Goal: Information Seeking & Learning: Learn about a topic

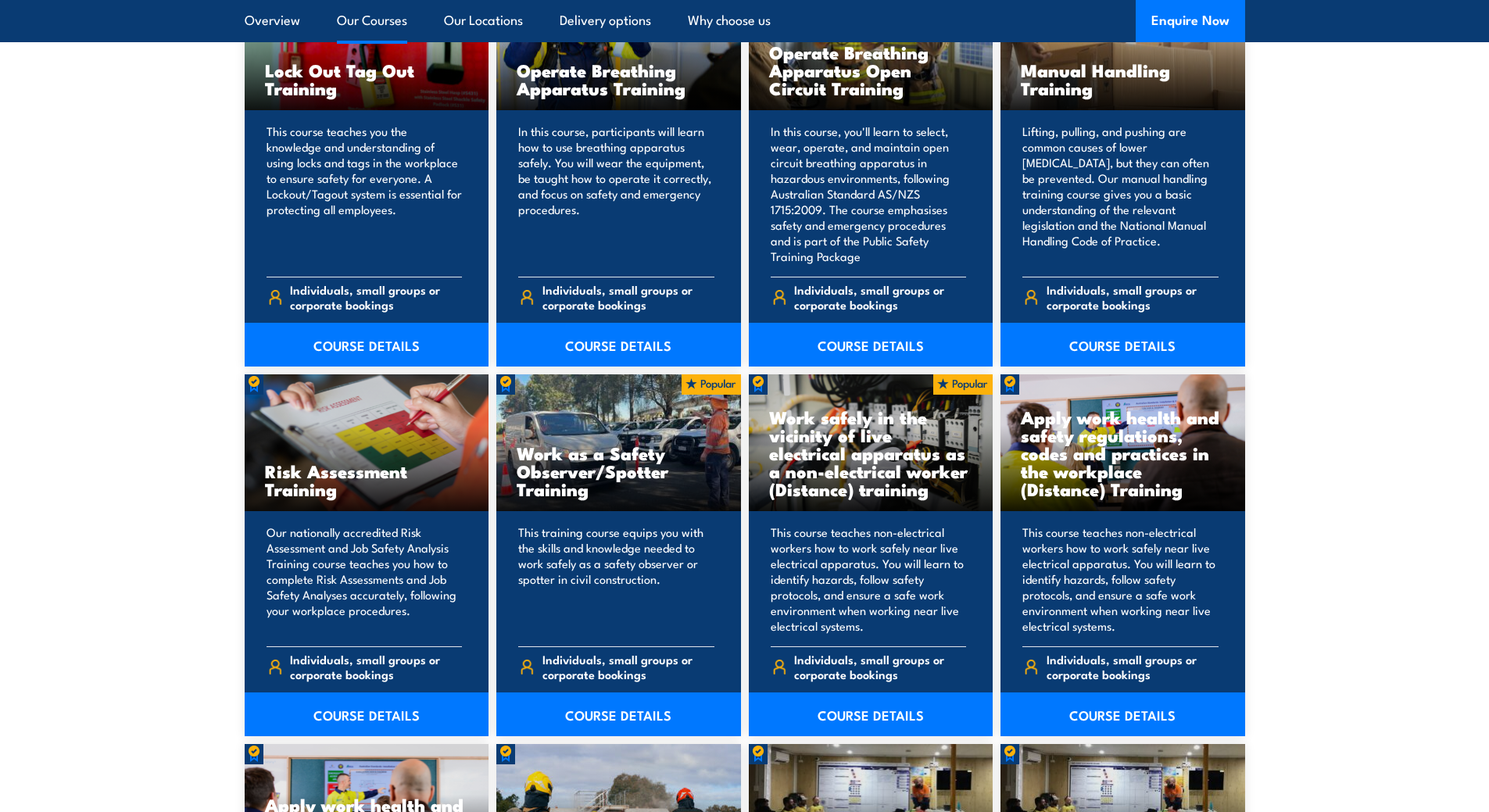
scroll to position [1752, 0]
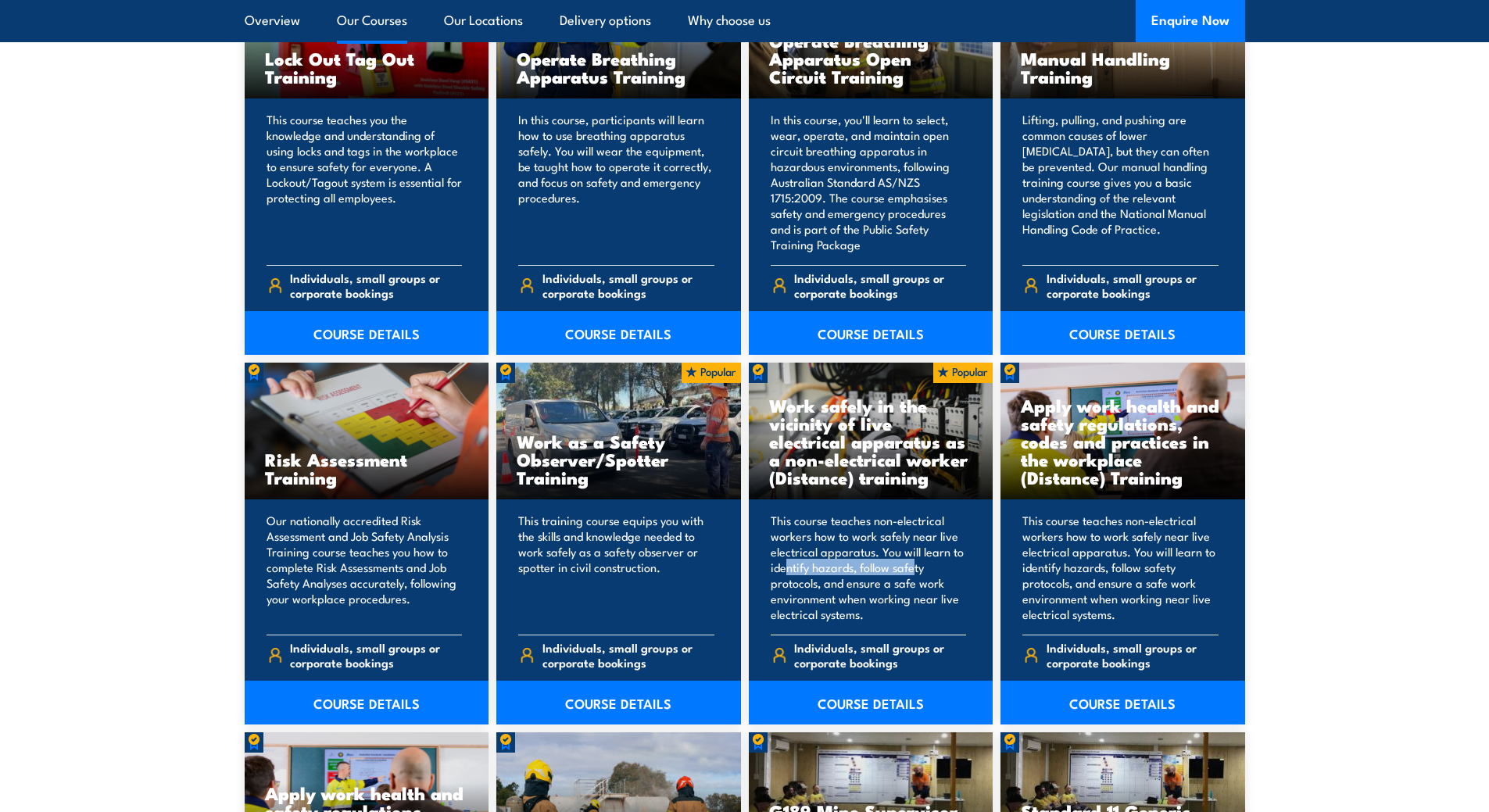
drag, startPoint x: 784, startPoint y: 570, endPoint x: 924, endPoint y: 573, distance: 140.0
click at [922, 573] on p "This course teaches non-electrical workers how to work safely near live electri…" at bounding box center [868, 568] width 196 height 110
click at [924, 574] on p "This course teaches non-electrical workers how to work safely near live electri…" at bounding box center [868, 568] width 196 height 110
click at [895, 695] on link "COURSE DETAILS" at bounding box center [872, 702] width 245 height 44
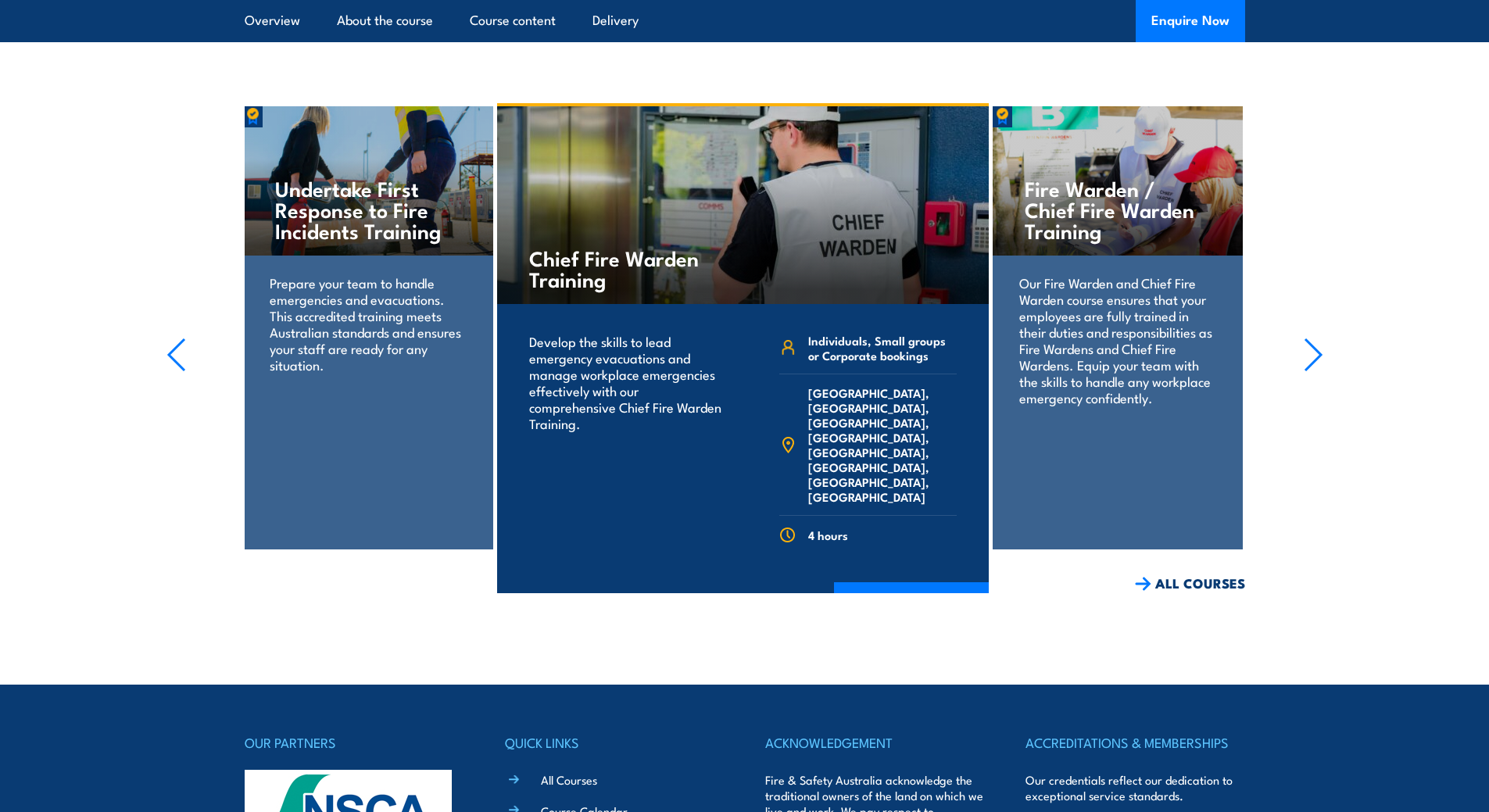
scroll to position [2988, 0]
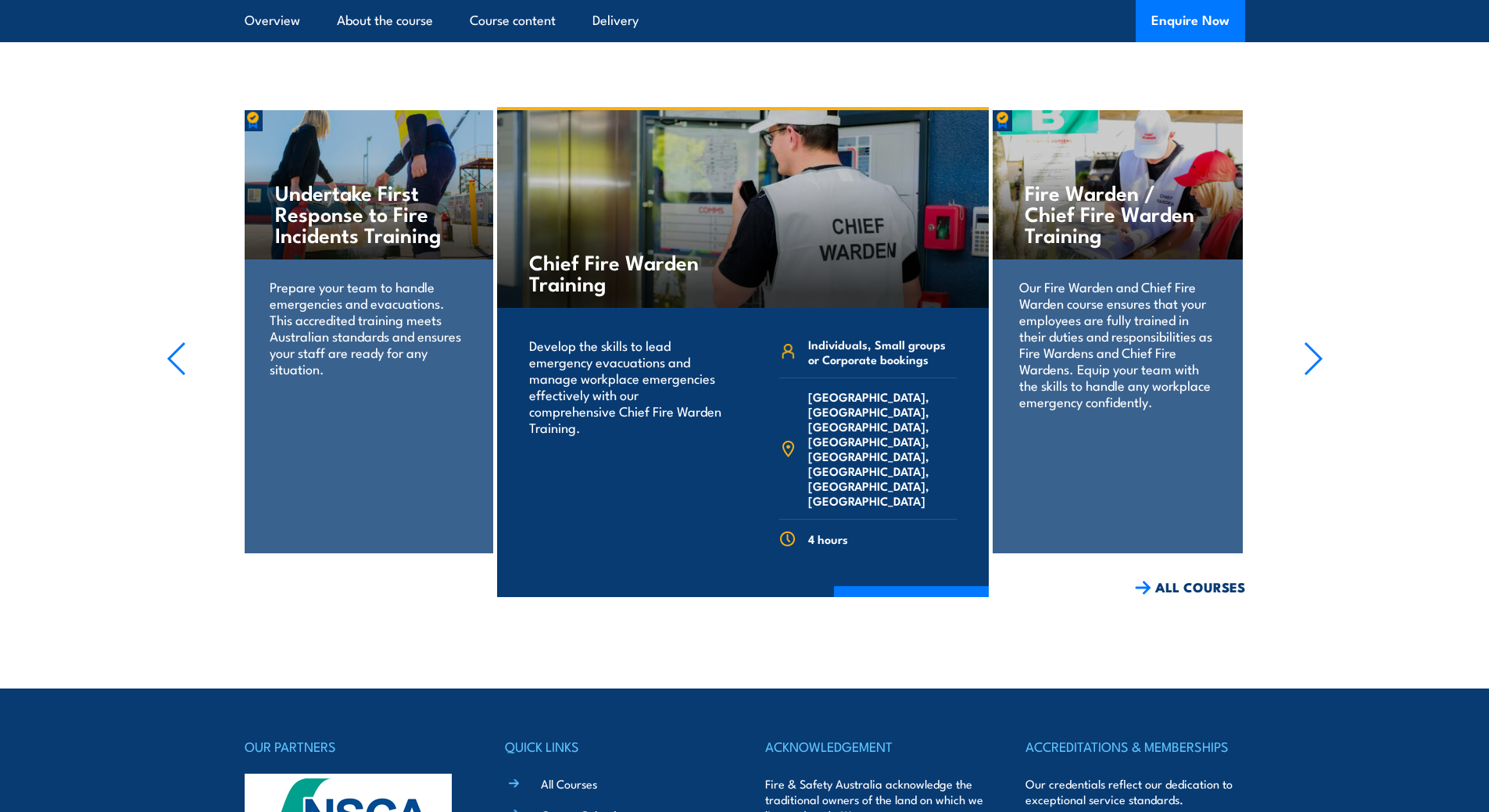
click at [1114, 222] on h4 "Fire Warden / Chief Fire Warden Training" at bounding box center [1118, 213] width 186 height 63
click at [1073, 446] on div "Our Fire Warden and Chief Fire Warden course ensures that your employees are fu…" at bounding box center [1118, 354] width 250 height 189
click at [1131, 378] on p "Our Fire Warden and Chief Fire Warden course ensures that your employees are fu…" at bounding box center [1117, 343] width 196 height 131
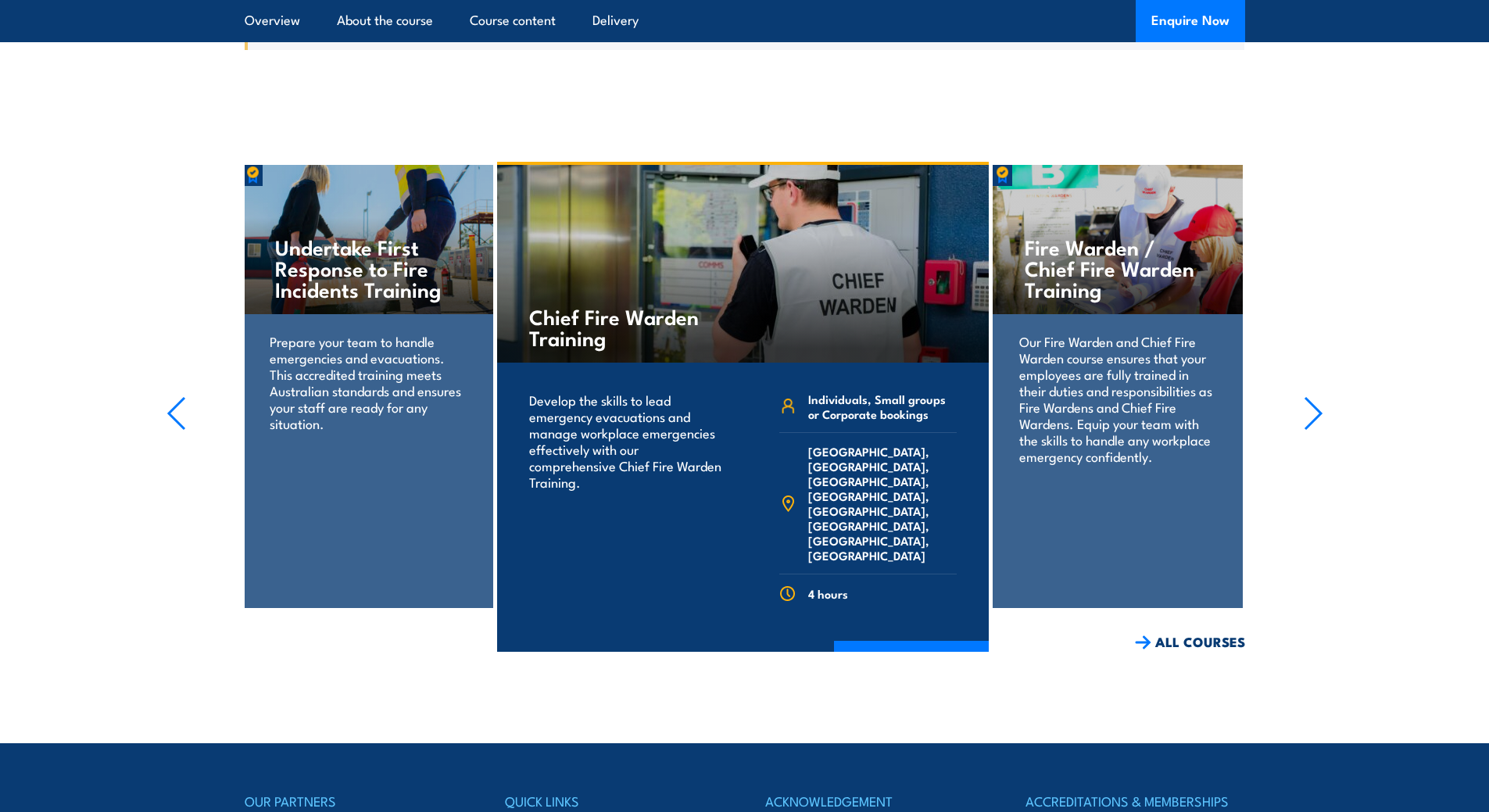
scroll to position [2837, 0]
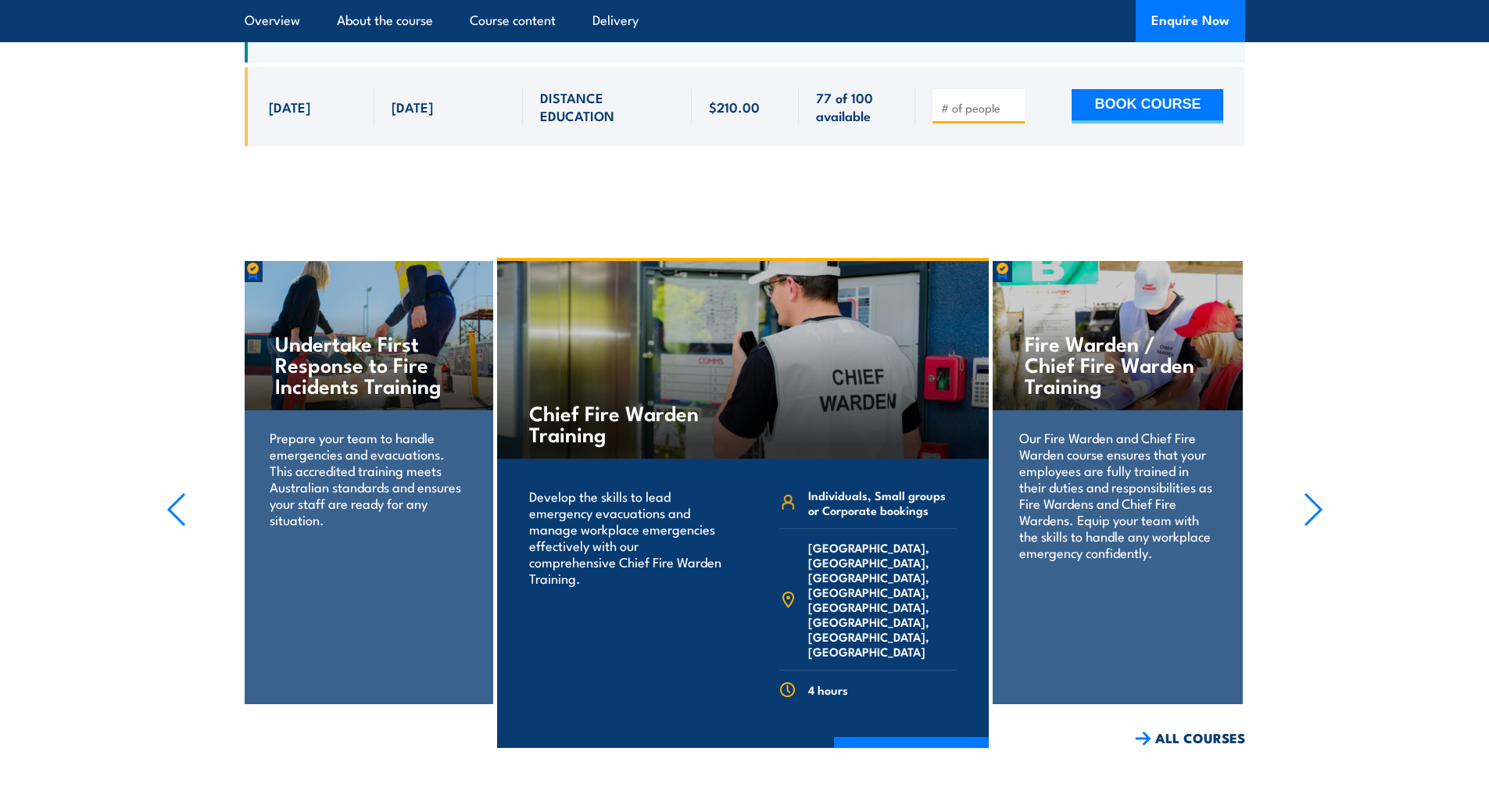
click at [1297, 514] on section "Fire Extinguisher Training Train your team in essential fire safety. Learn to u…" at bounding box center [744, 503] width 1489 height 490
click at [1311, 518] on icon "button" at bounding box center [1314, 509] width 19 height 34
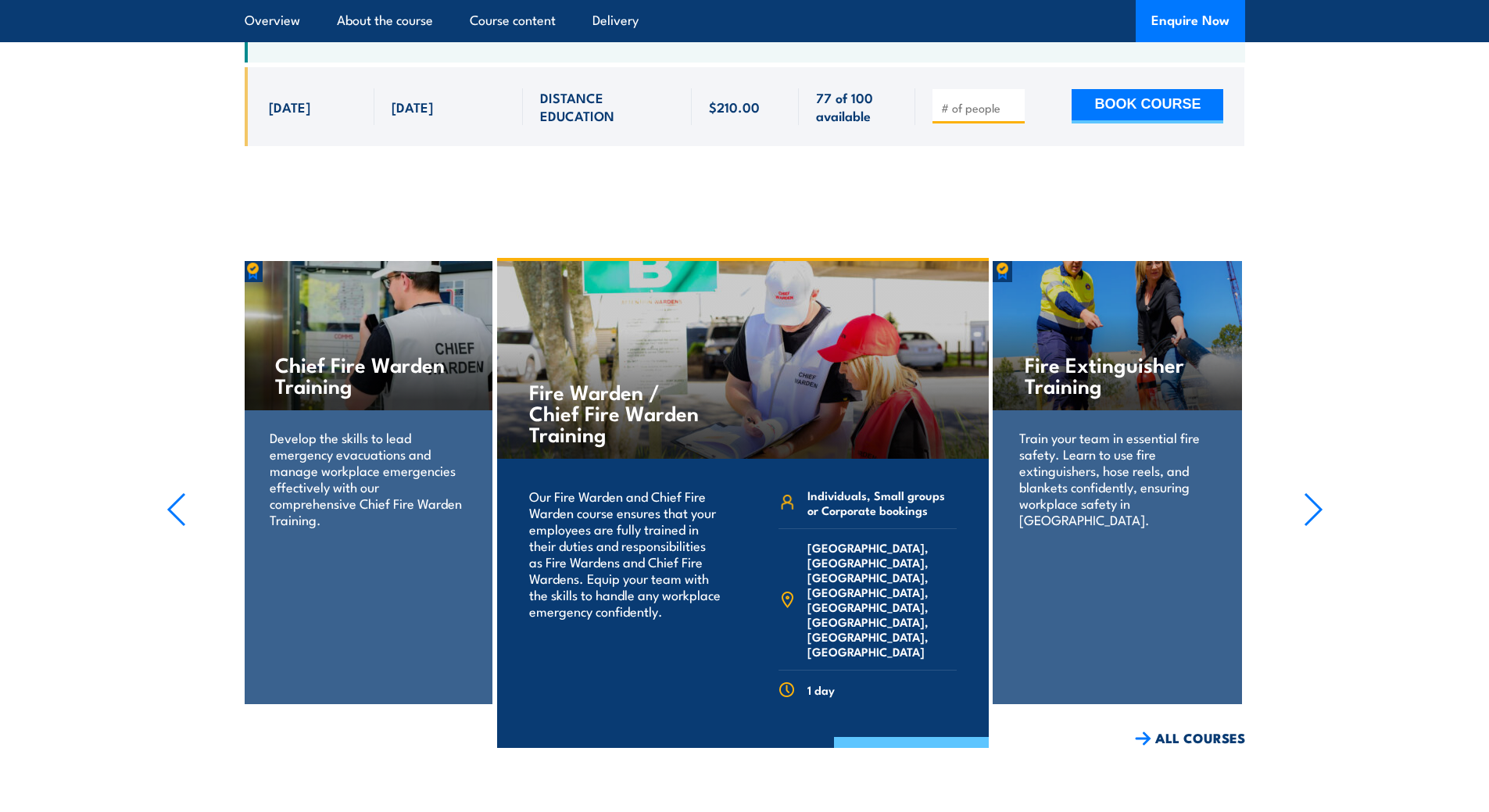
click at [930, 742] on link "COURSE DETAILS" at bounding box center [912, 757] width 155 height 41
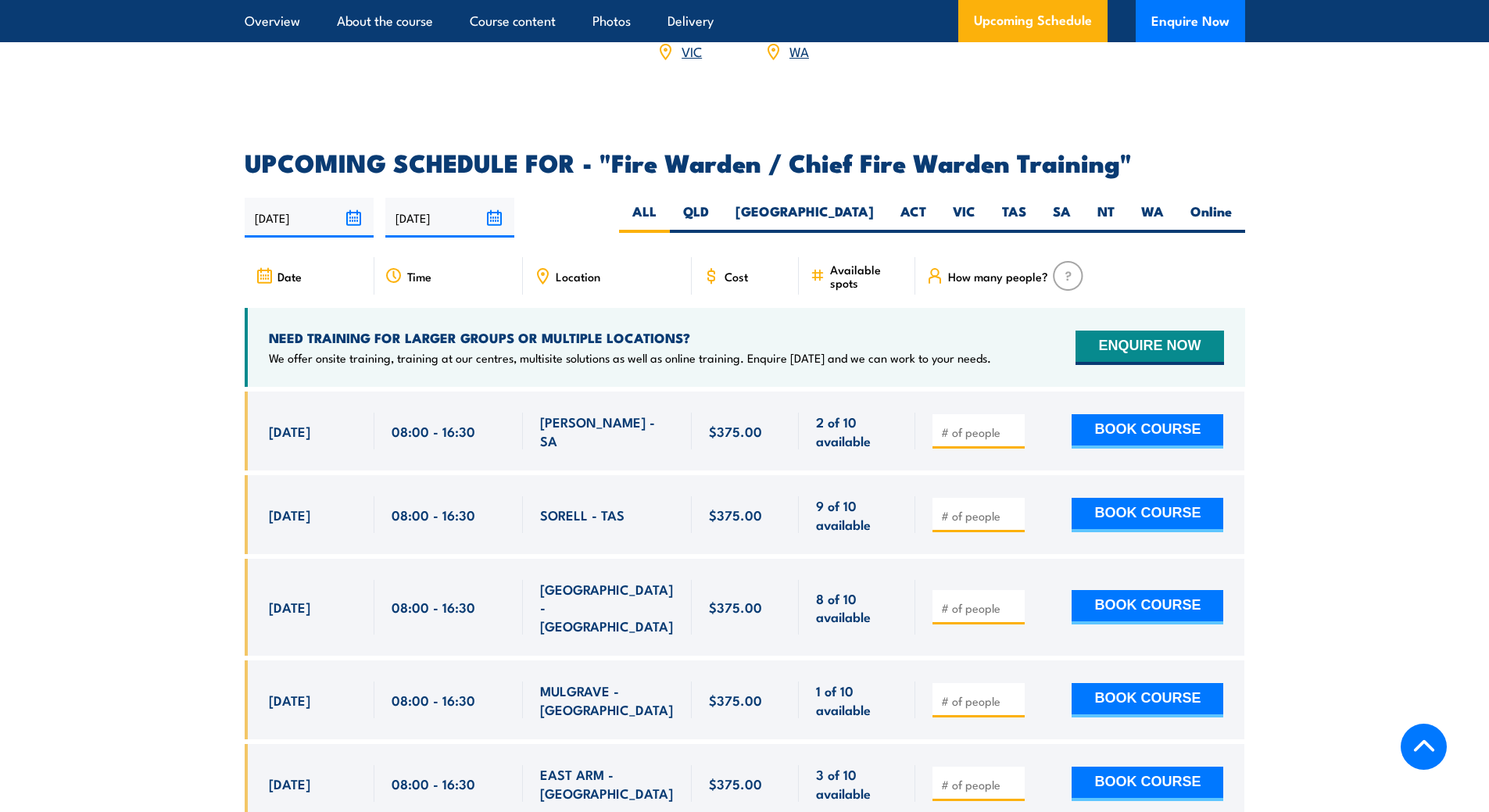
scroll to position [2484, 0]
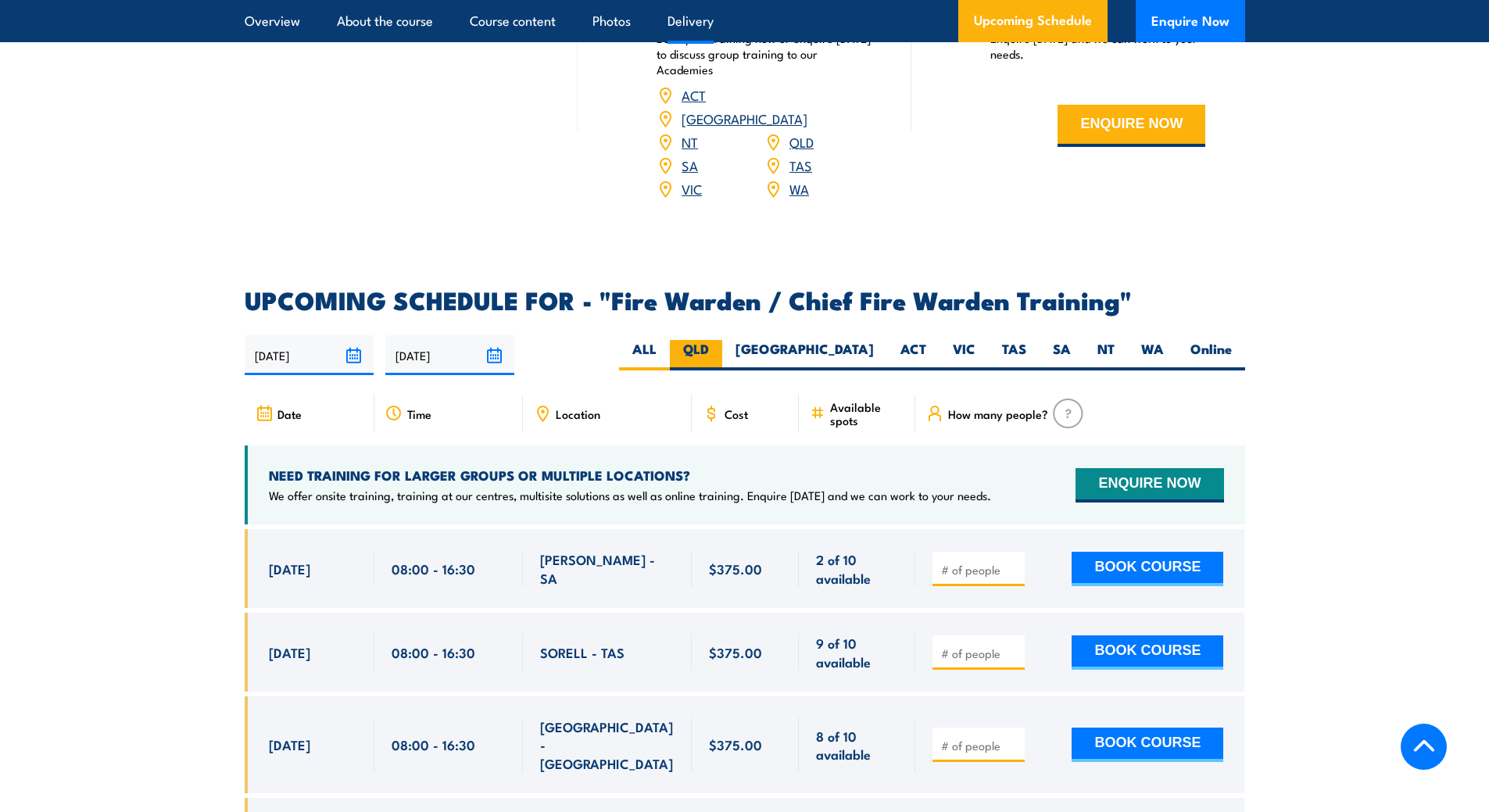
click at [722, 354] on label "QLD" at bounding box center [696, 354] width 52 height 31
click at [719, 350] on input "QLD" at bounding box center [714, 344] width 10 height 10
radio input "true"
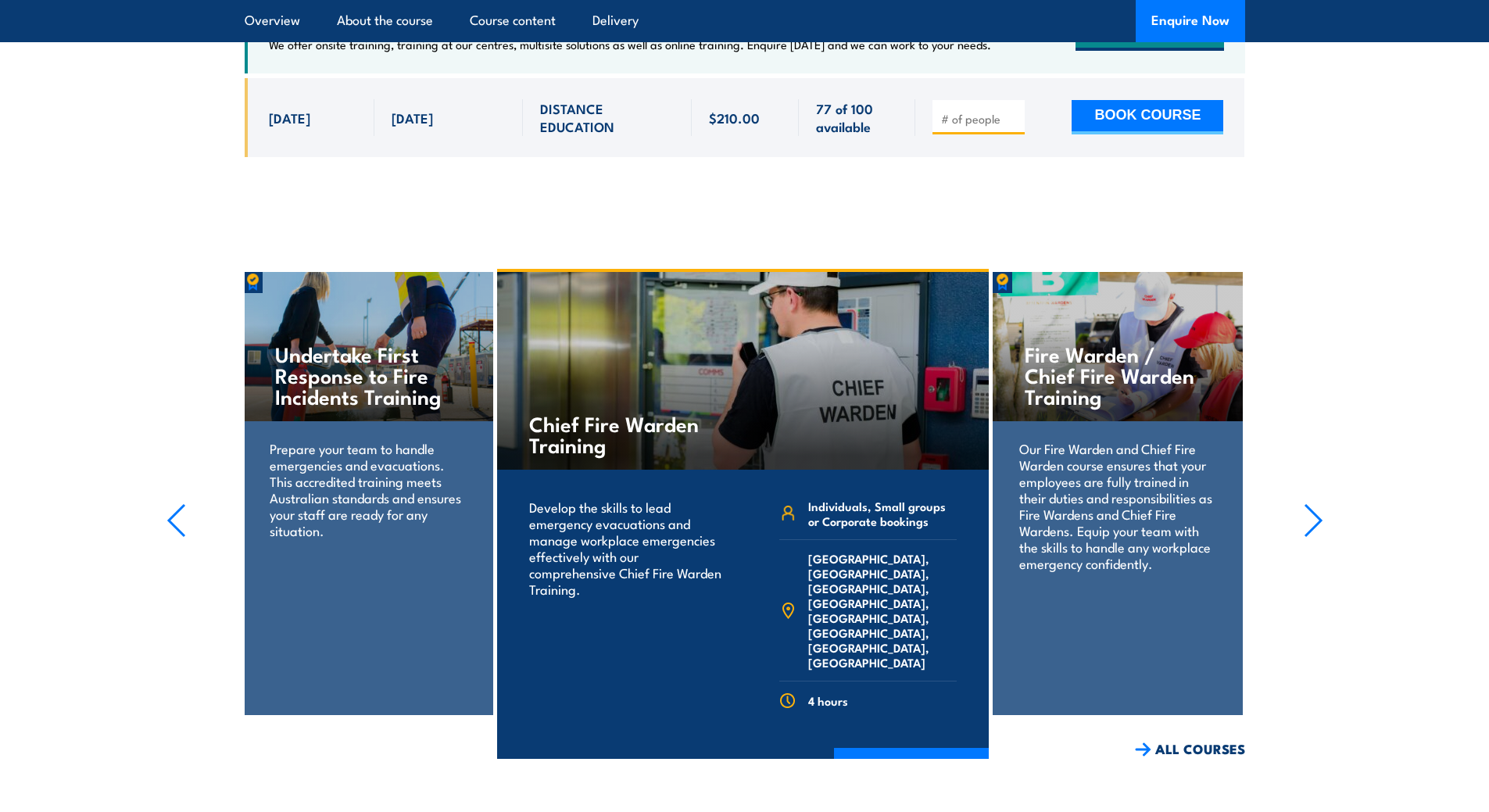
scroll to position [2837, 0]
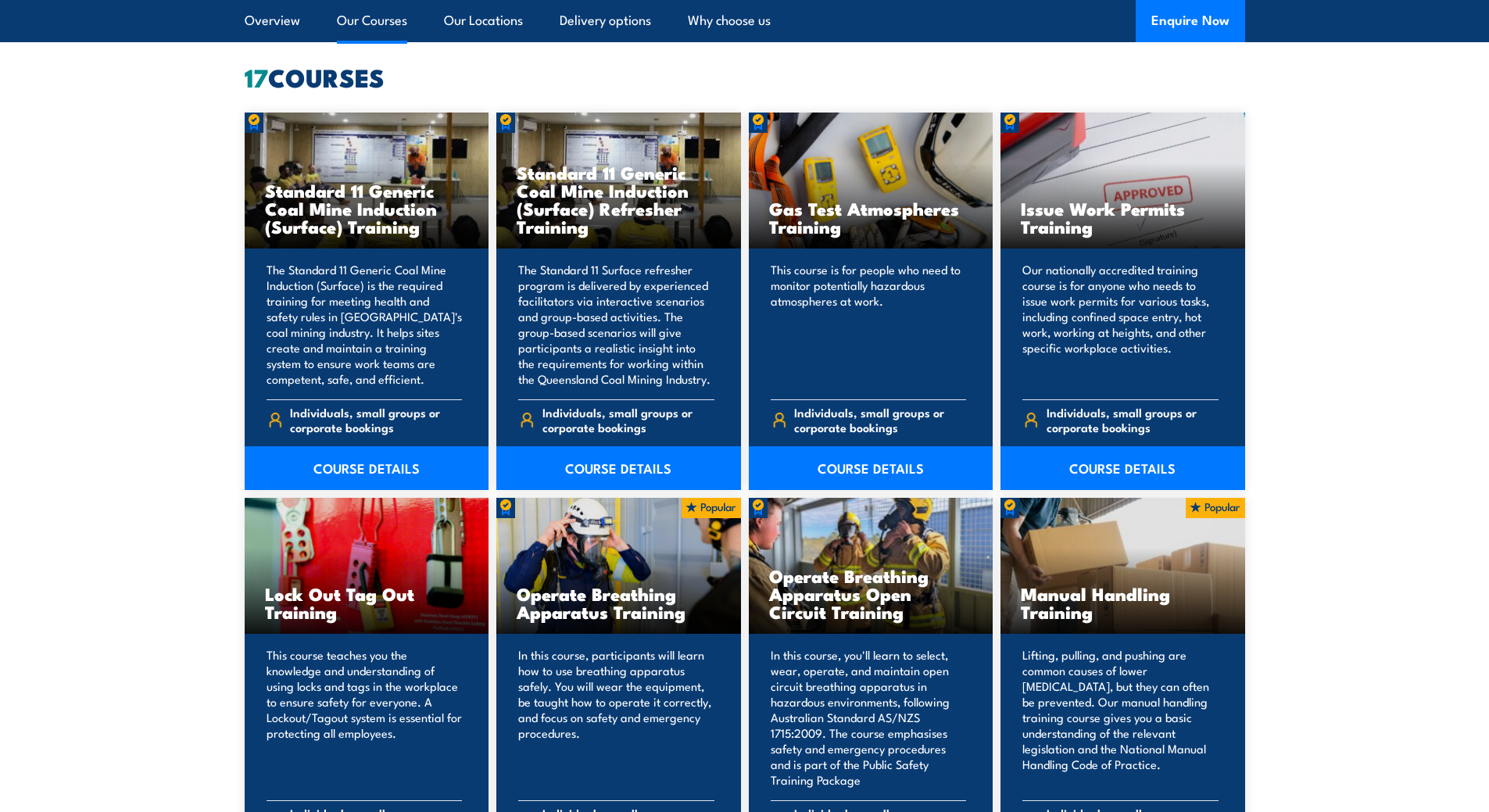
scroll to position [1352, 0]
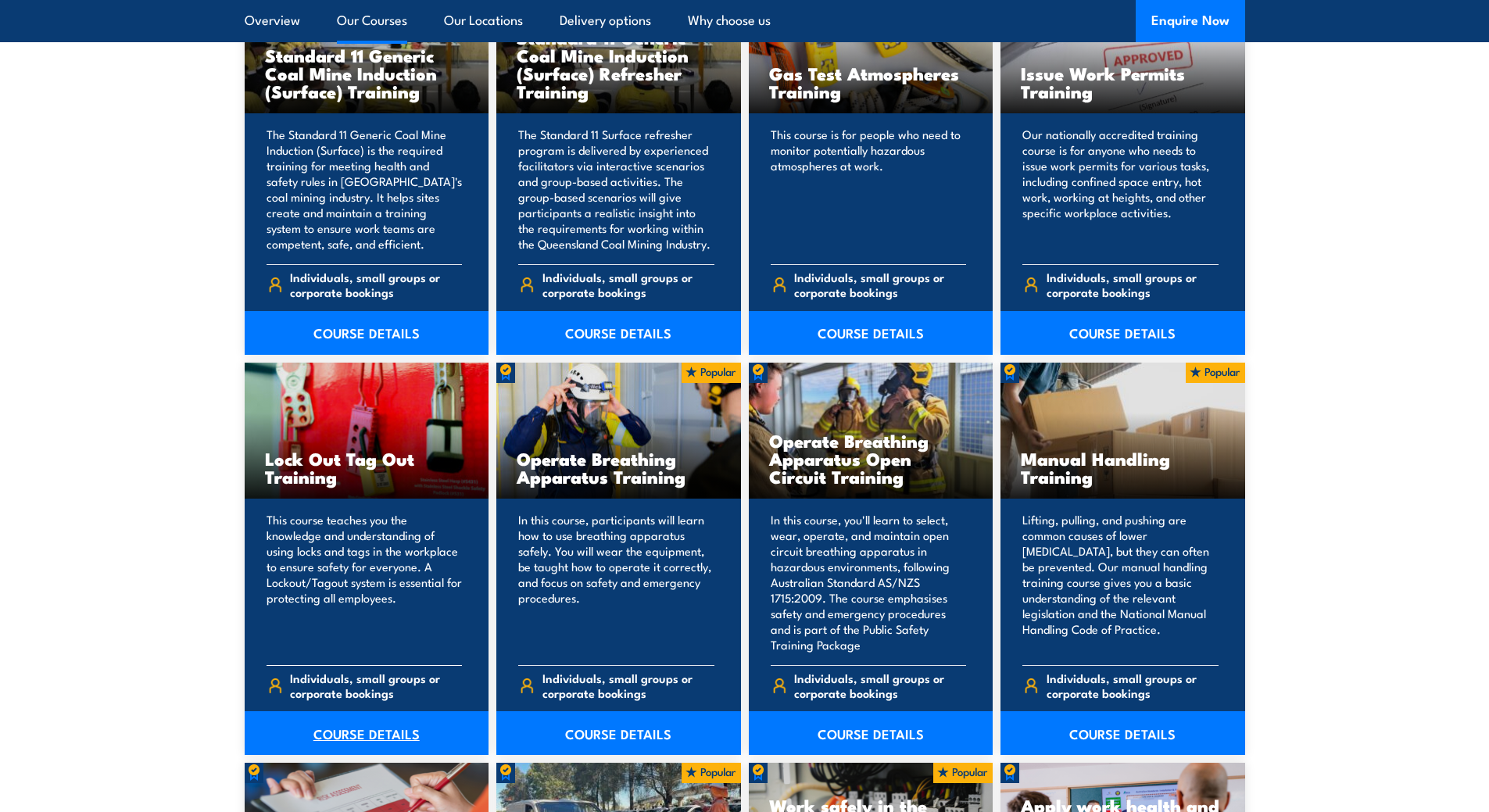
click at [343, 717] on link "COURSE DETAILS" at bounding box center [368, 732] width 245 height 44
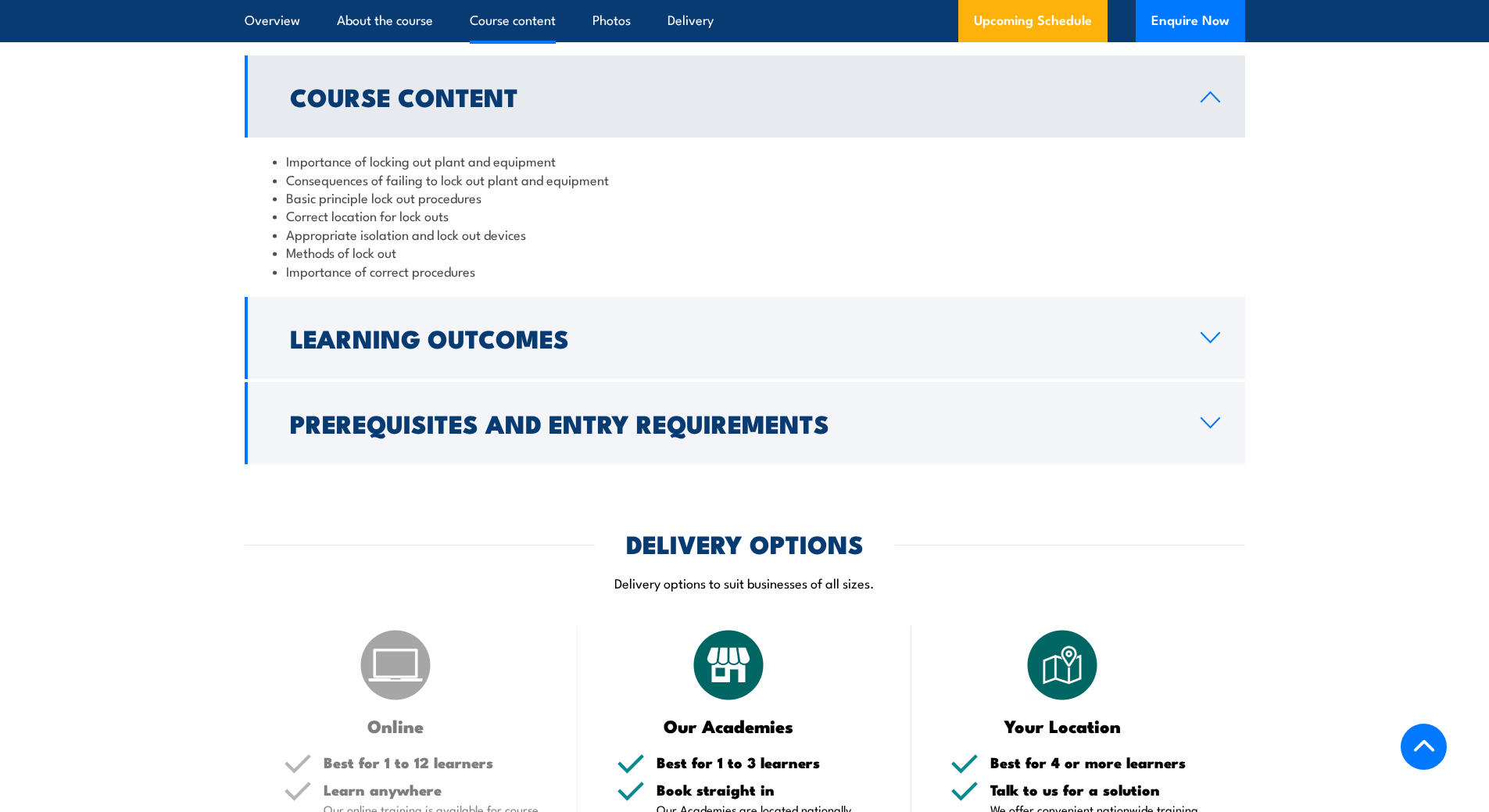
scroll to position [1480, 0]
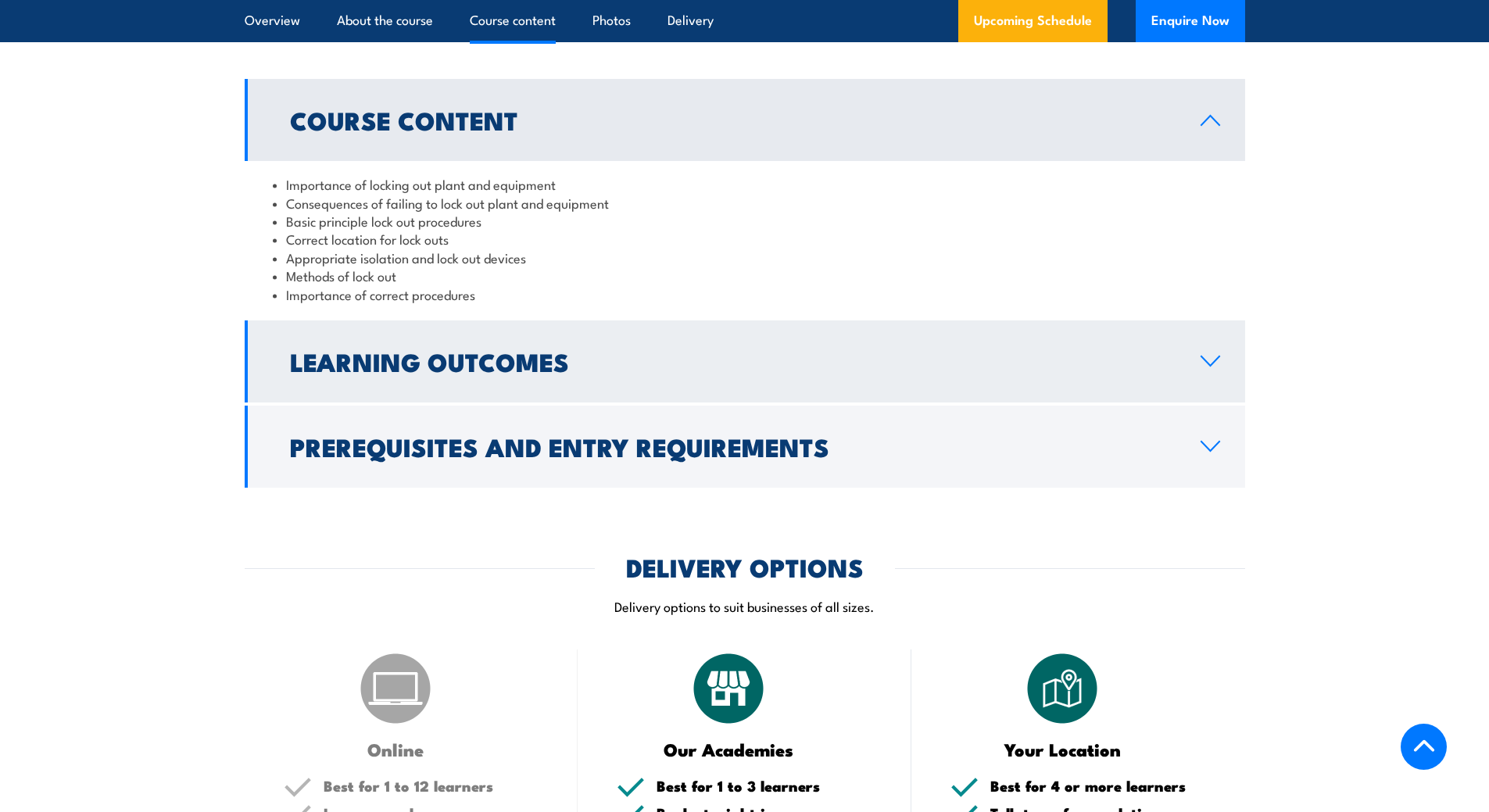
click at [434, 364] on h2 "Learning Outcomes" at bounding box center [732, 361] width 886 height 22
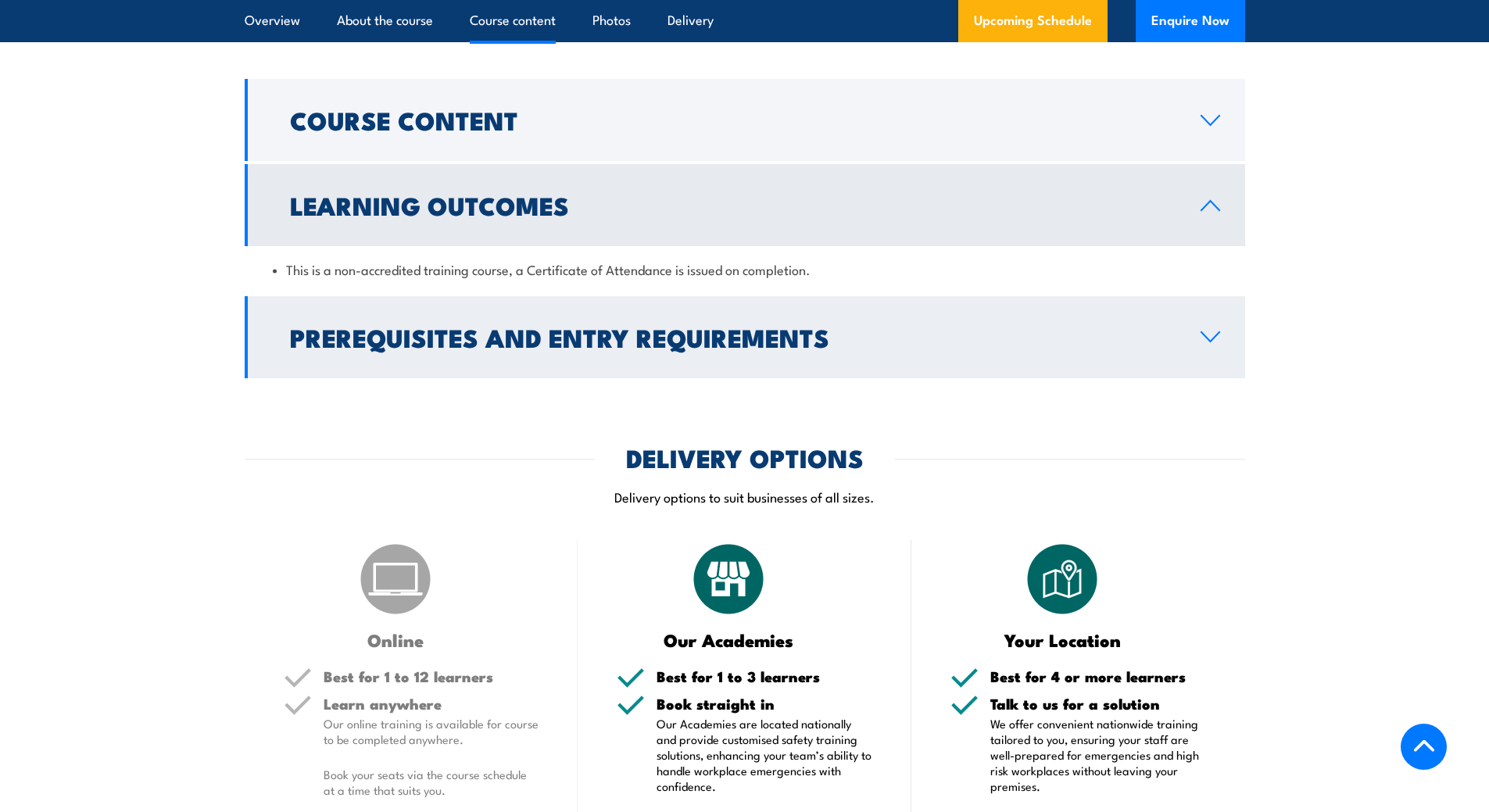
click at [882, 306] on link "Prerequisites and Entry Requirements" at bounding box center [745, 337] width 1001 height 82
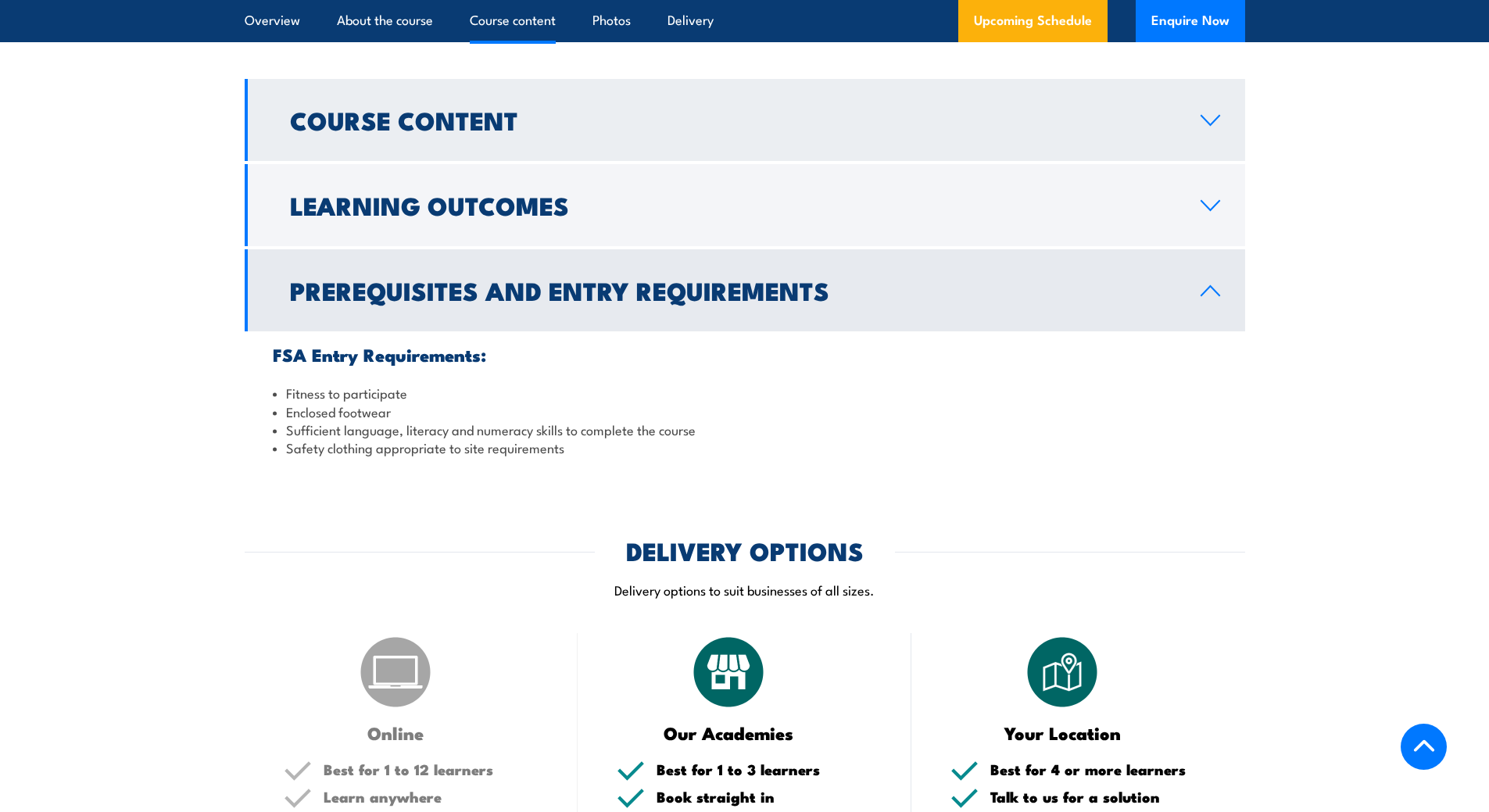
click at [722, 141] on link "Course Content" at bounding box center [745, 120] width 1001 height 82
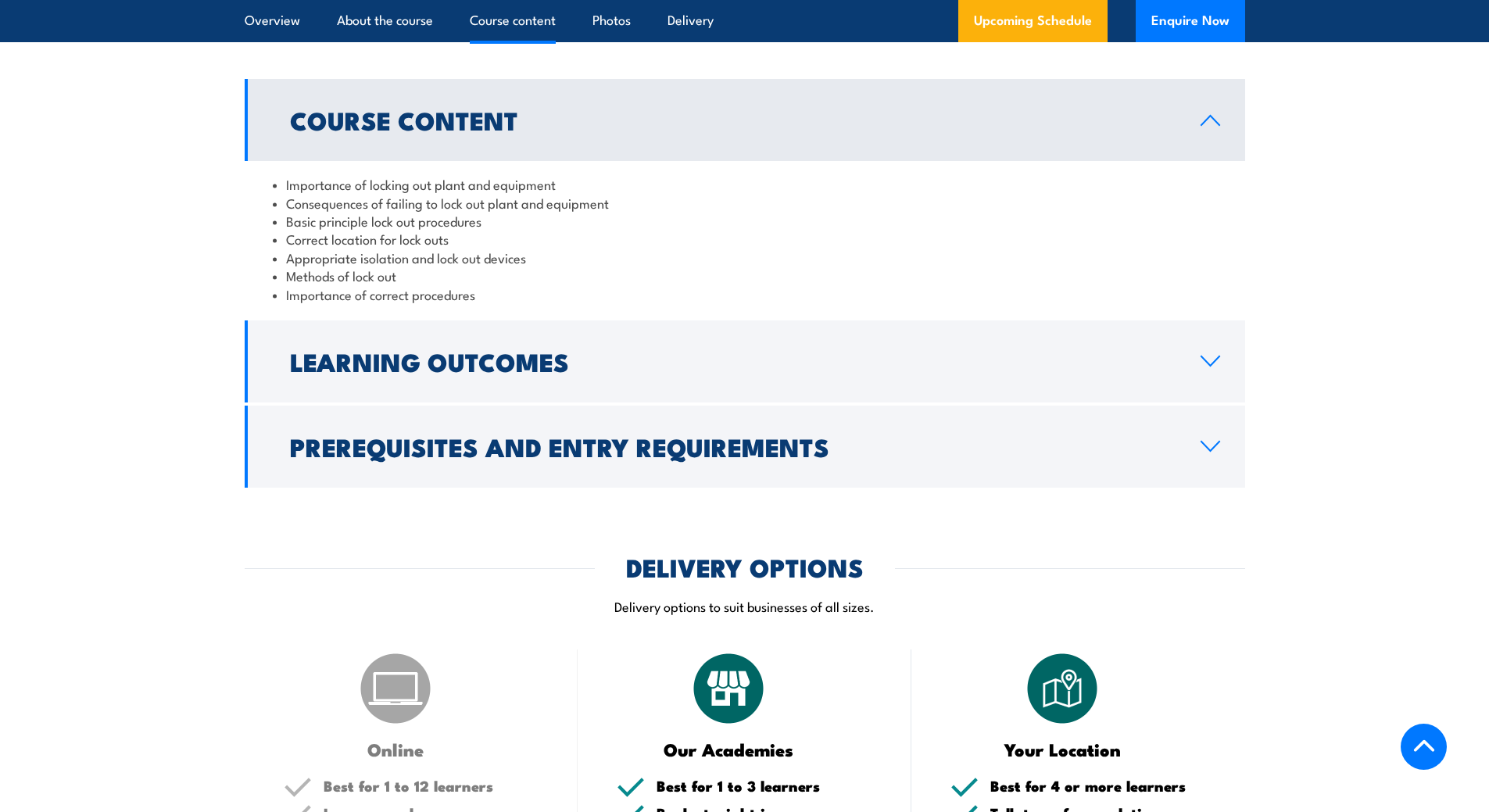
click at [775, 127] on h2 "Course Content" at bounding box center [732, 120] width 886 height 22
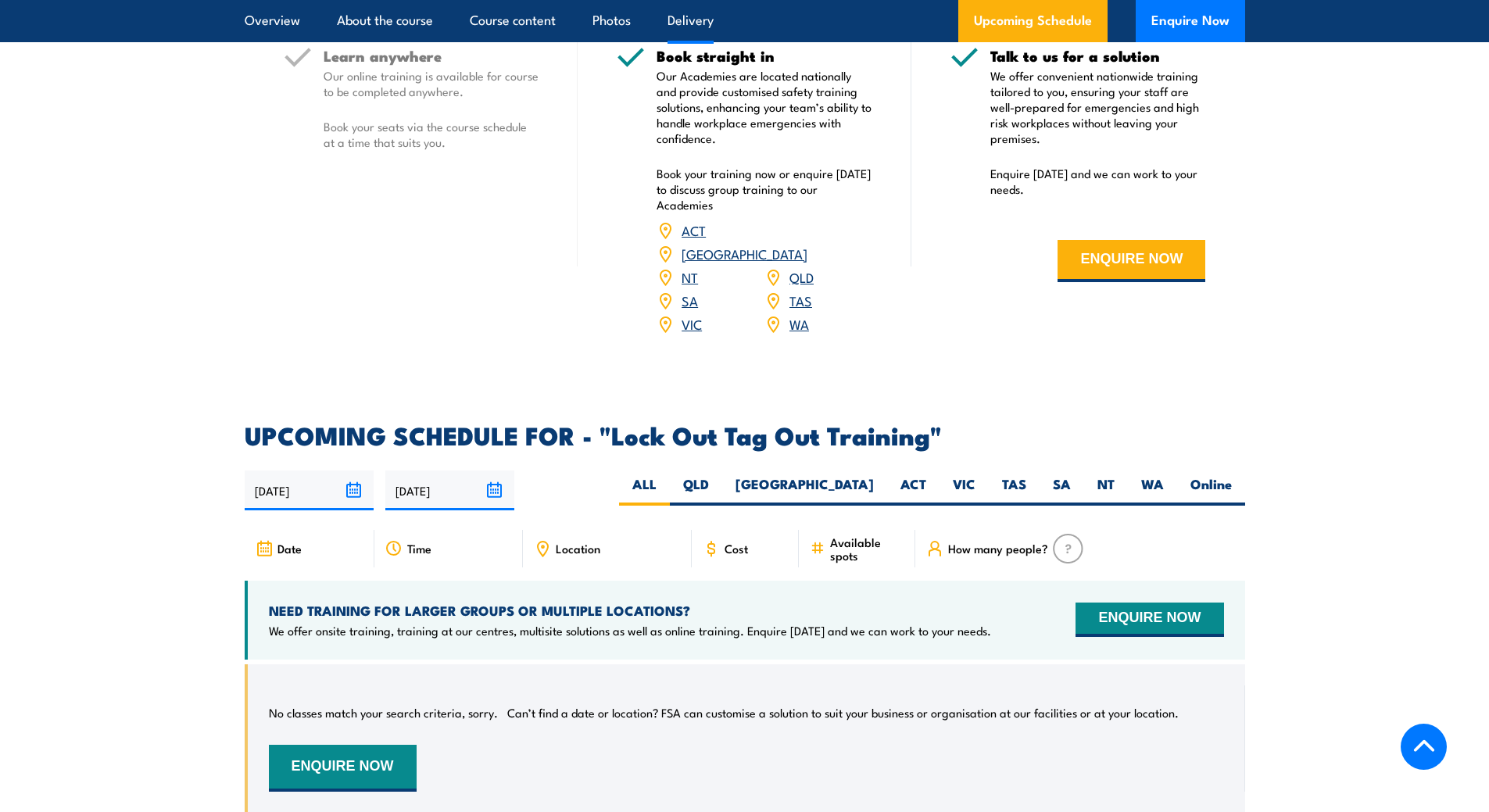
scroll to position [2105, 0]
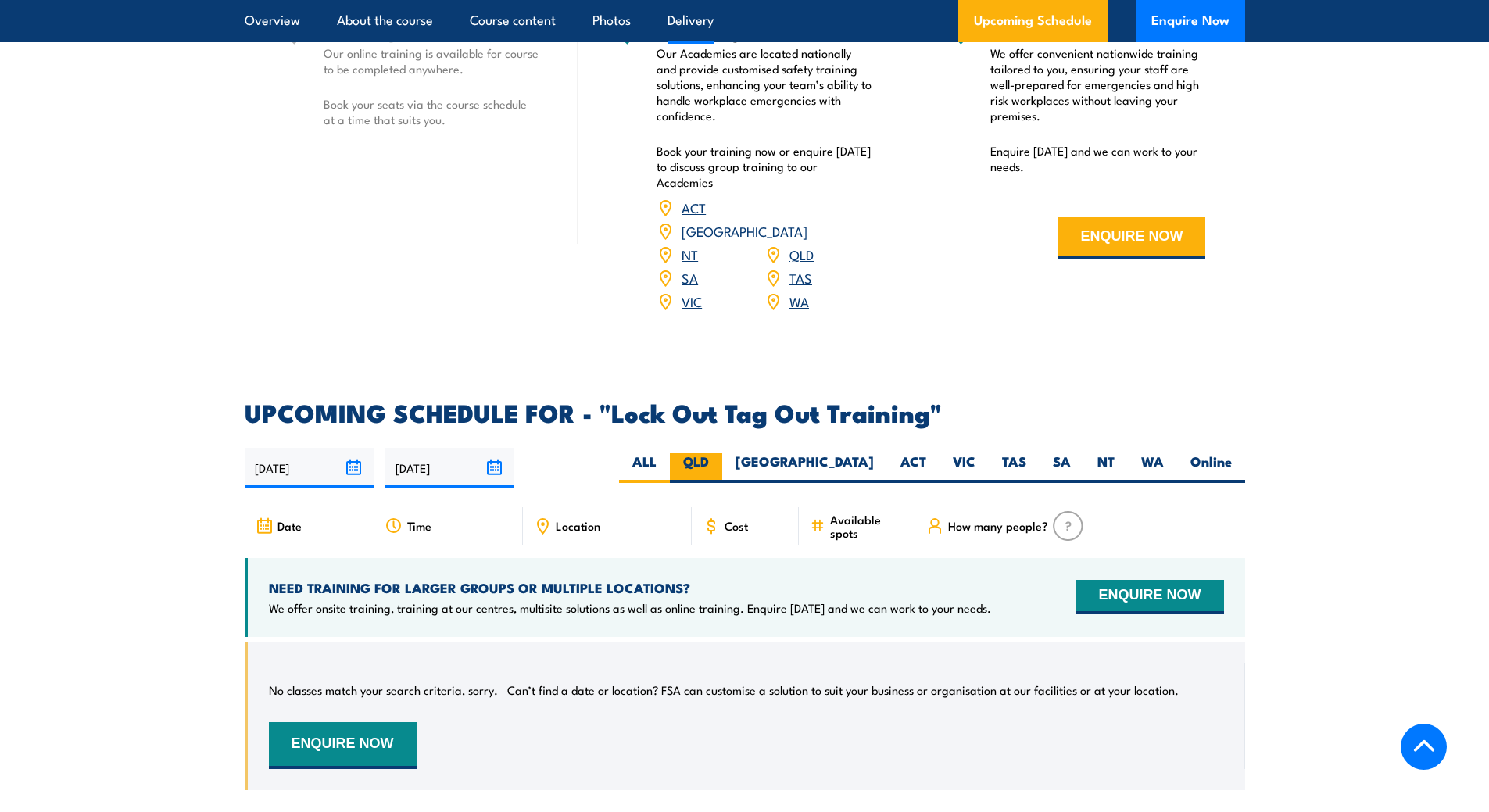
click at [722, 453] on label "QLD" at bounding box center [696, 468] width 52 height 31
click at [719, 453] on input "QLD" at bounding box center [714, 458] width 10 height 10
radio input "true"
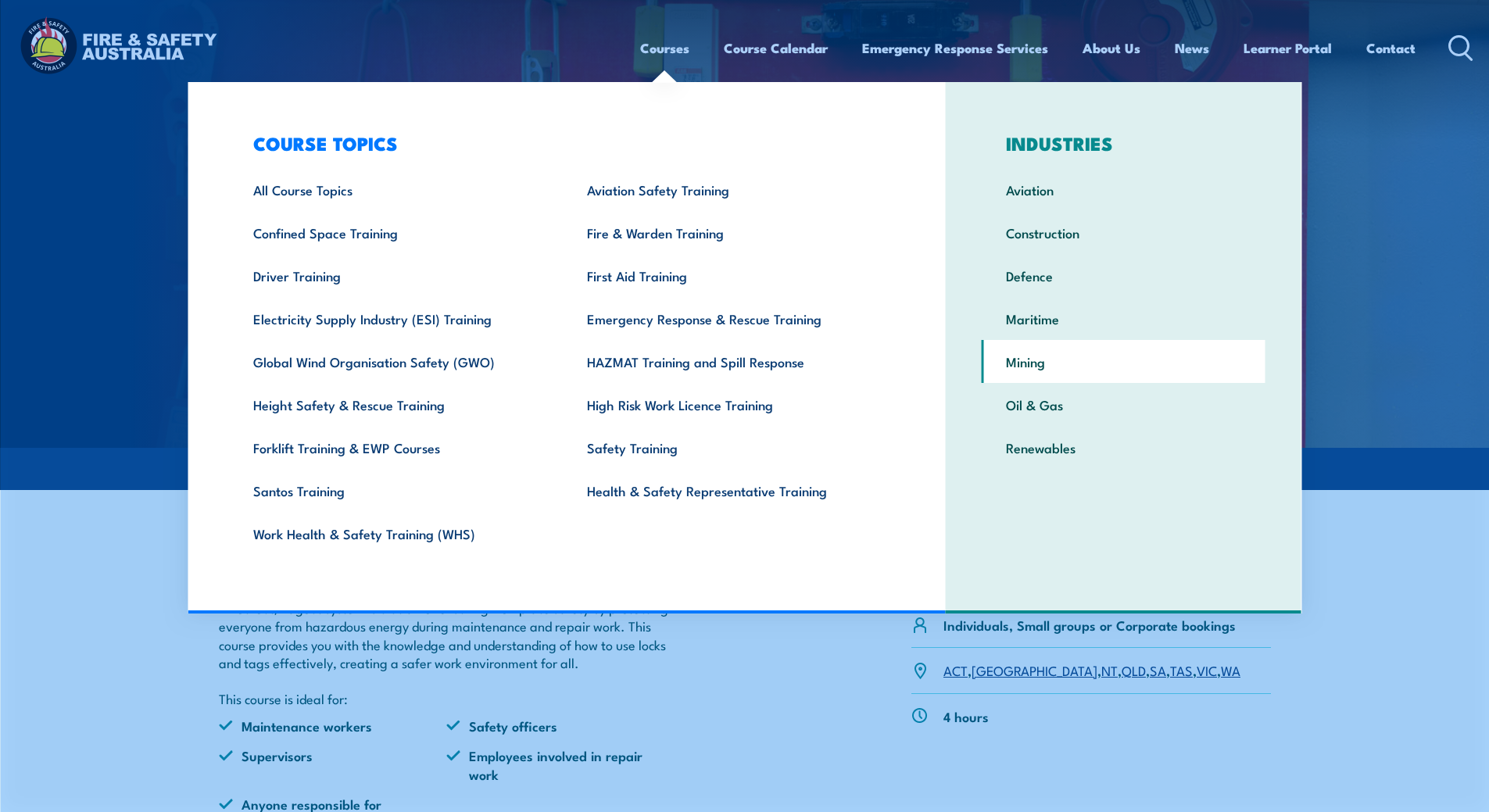
click at [1029, 363] on link "Mining" at bounding box center [1124, 361] width 284 height 43
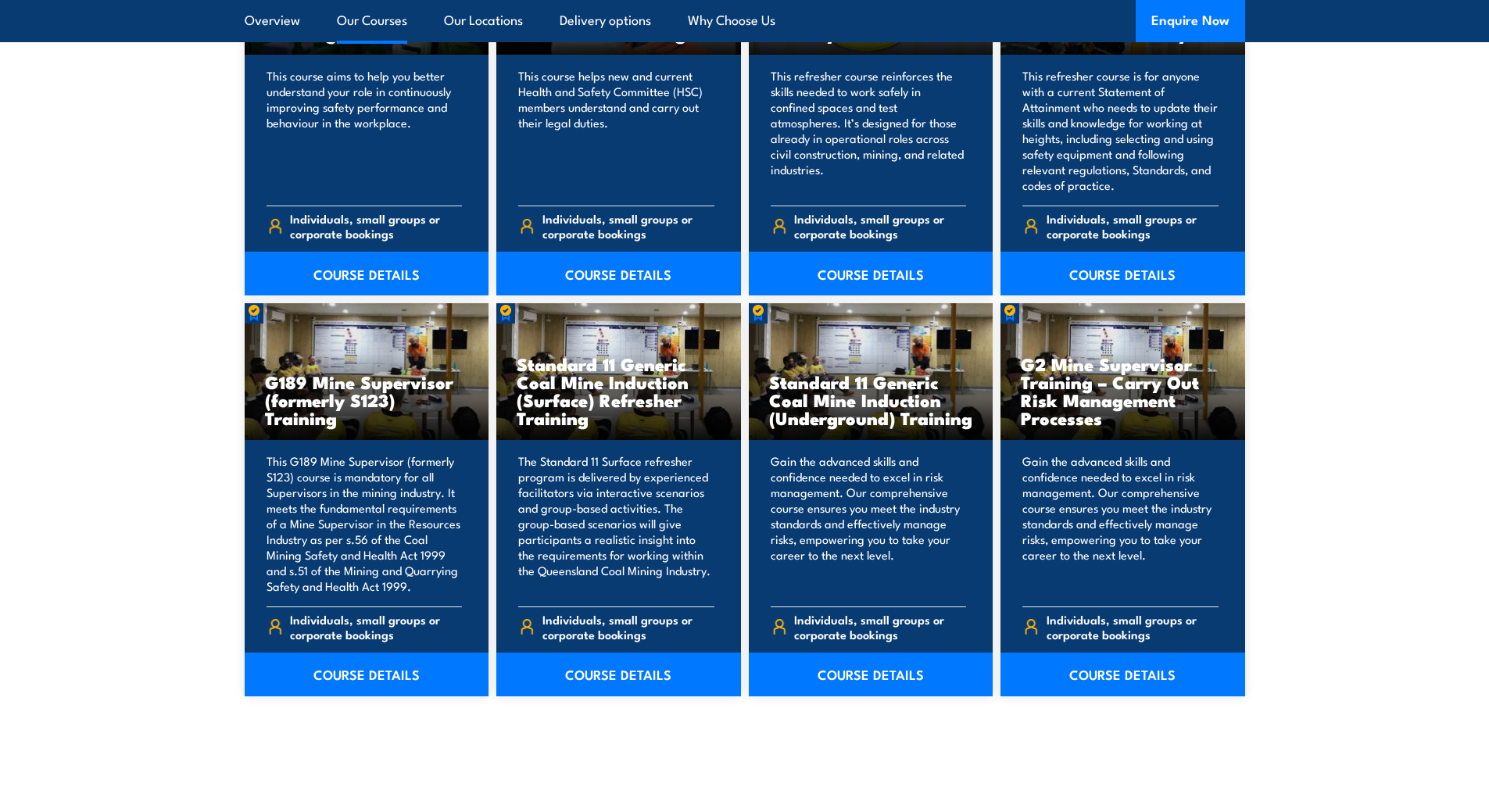
scroll to position [7478, 0]
